Goal: Task Accomplishment & Management: Complete application form

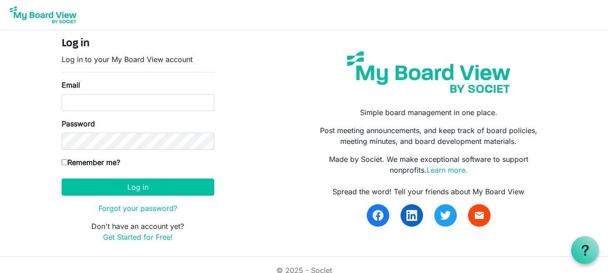
click at [88, 81] on div "Email" at bounding box center [138, 95] width 153 height 31
click at [78, 78] on form "Log in Log in to your My Board View account Email Password Remember me? America…" at bounding box center [138, 139] width 153 height 205
click at [71, 85] on label "Email" at bounding box center [71, 85] width 18 height 11
click at [71, 94] on input "Email" at bounding box center [138, 102] width 153 height 17
click at [71, 85] on label "Email" at bounding box center [71, 85] width 18 height 11
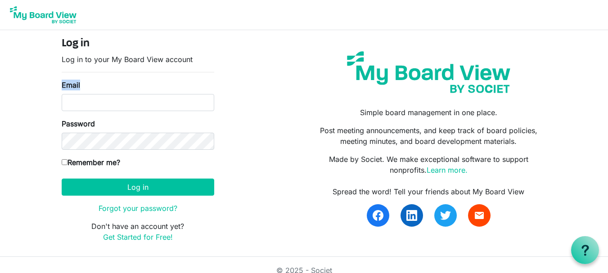
click at [71, 94] on input "Email" at bounding box center [138, 102] width 153 height 17
click at [71, 85] on label "Email" at bounding box center [71, 85] width 18 height 11
click at [71, 94] on input "Email" at bounding box center [138, 102] width 153 height 17
click at [99, 84] on div "Email" at bounding box center [138, 95] width 153 height 31
click at [88, 84] on div "Email" at bounding box center [138, 95] width 153 height 31
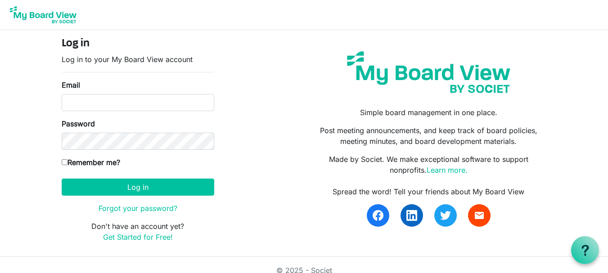
click at [62, 161] on input "Remember me?" at bounding box center [65, 162] width 6 height 6
checkbox input "true"
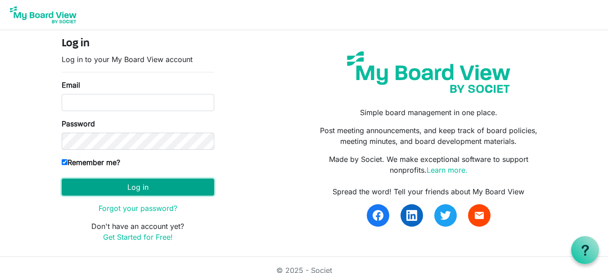
click at [127, 186] on button "Log in" at bounding box center [138, 187] width 153 height 17
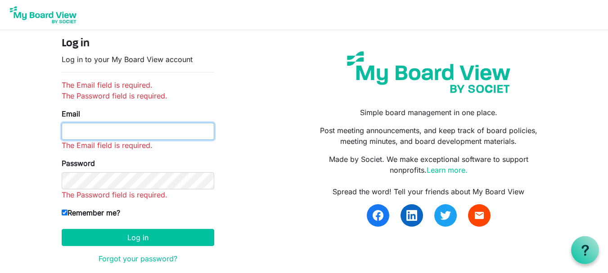
click at [78, 131] on input "Email" at bounding box center [138, 131] width 153 height 17
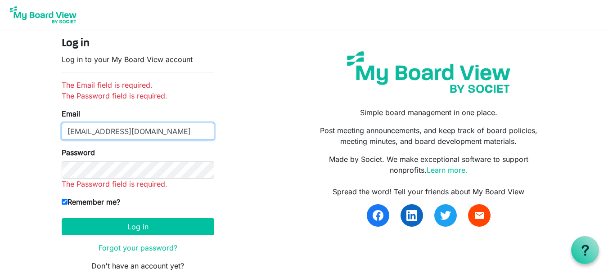
type input "smarare@alfurqanacademy.edu"
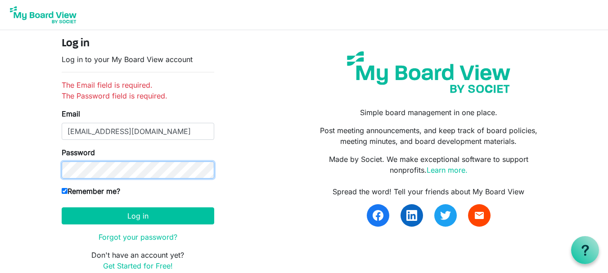
click at [62, 207] on button "Log in" at bounding box center [138, 215] width 153 height 17
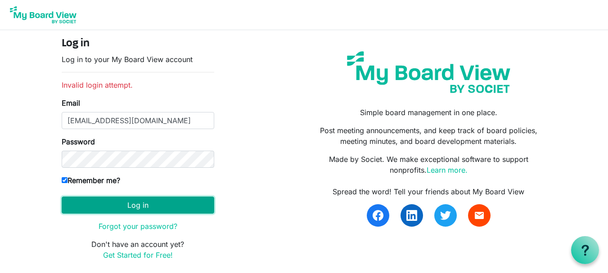
click at [167, 208] on button "Log in" at bounding box center [138, 205] width 153 height 17
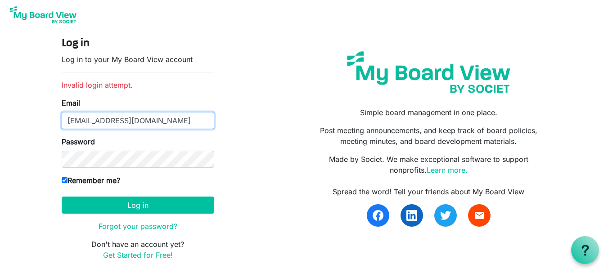
click at [94, 121] on input "[EMAIL_ADDRESS][DOMAIN_NAME]" at bounding box center [138, 120] width 153 height 17
type input "[EMAIL_ADDRESS][DOMAIN_NAME]"
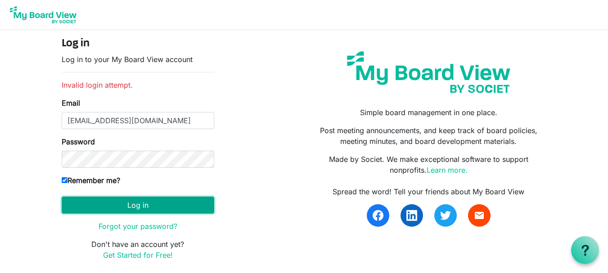
click at [141, 206] on button "Log in" at bounding box center [138, 205] width 153 height 17
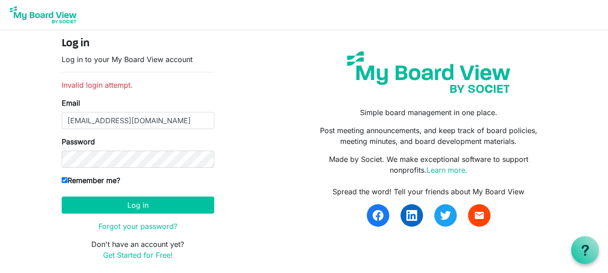
drag, startPoint x: 0, startPoint y: 0, endPoint x: 31, endPoint y: 167, distance: 170.3
click at [31, 167] on body "Log in Log in to your My Board View account Invalid login attempt. Email smarar…" at bounding box center [304, 137] width 608 height 275
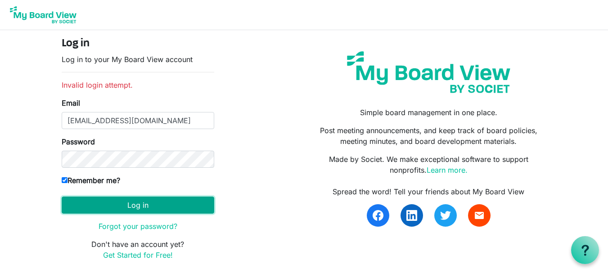
click at [141, 202] on button "Log in" at bounding box center [138, 205] width 153 height 17
click at [123, 205] on button "Log in" at bounding box center [138, 205] width 153 height 17
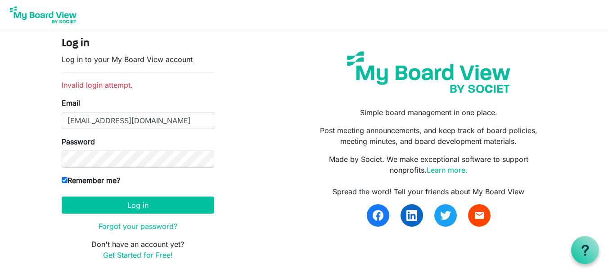
drag, startPoint x: 0, startPoint y: 0, endPoint x: 20, endPoint y: 162, distance: 163.2
click at [20, 162] on body "Log in Log in to your My Board View account Invalid login attempt. Email smarar…" at bounding box center [304, 137] width 608 height 275
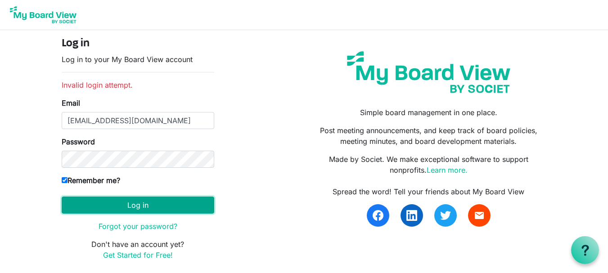
click at [146, 203] on button "Log in" at bounding box center [138, 205] width 153 height 17
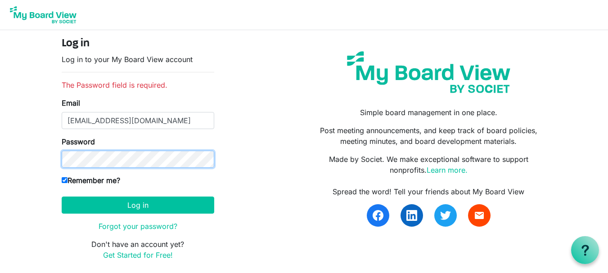
click at [62, 197] on button "Log in" at bounding box center [138, 205] width 153 height 17
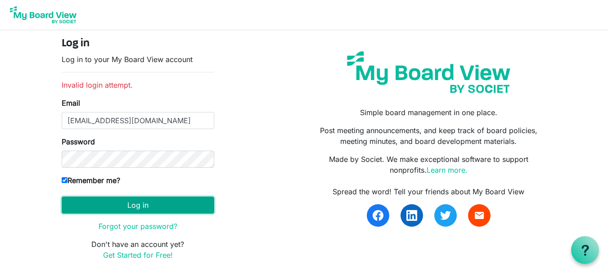
click at [141, 200] on button "Log in" at bounding box center [138, 205] width 153 height 17
click at [141, 205] on button "Log in" at bounding box center [138, 205] width 153 height 17
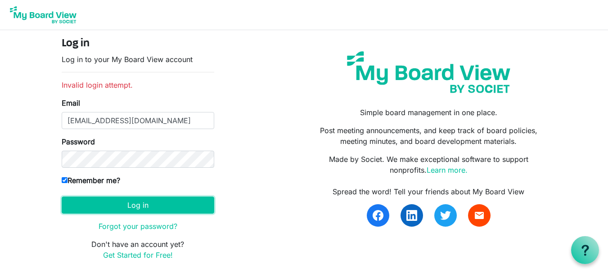
click at [141, 205] on button "Log in" at bounding box center [138, 205] width 153 height 17
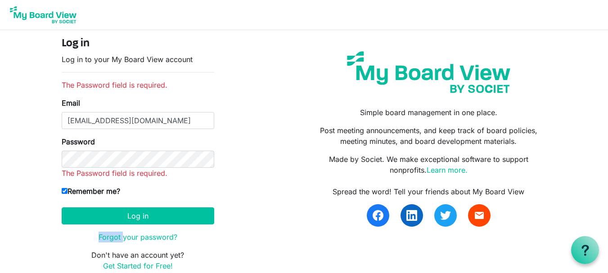
click at [141, 205] on form "Log in Log in to your My Board View account The Password field is required. Ema…" at bounding box center [138, 154] width 153 height 234
click at [167, 171] on div "Password The Password field is required." at bounding box center [138, 157] width 153 height 42
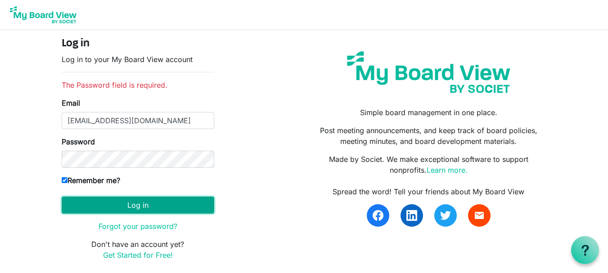
click at [145, 203] on button "Log in" at bounding box center [138, 205] width 153 height 17
drag, startPoint x: 0, startPoint y: 0, endPoint x: 145, endPoint y: 203, distance: 249.6
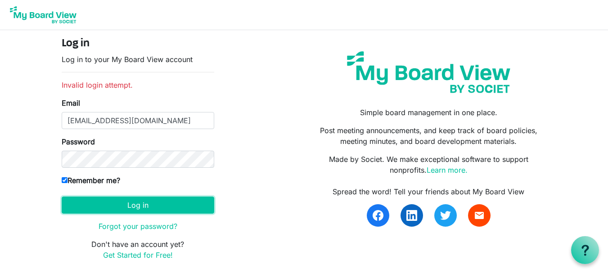
scroll to position [29, 0]
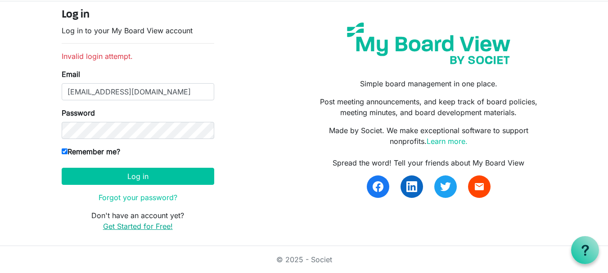
click at [148, 229] on link "Get Started for Free!" at bounding box center [138, 226] width 70 height 9
